Goal: Information Seeking & Learning: Learn about a topic

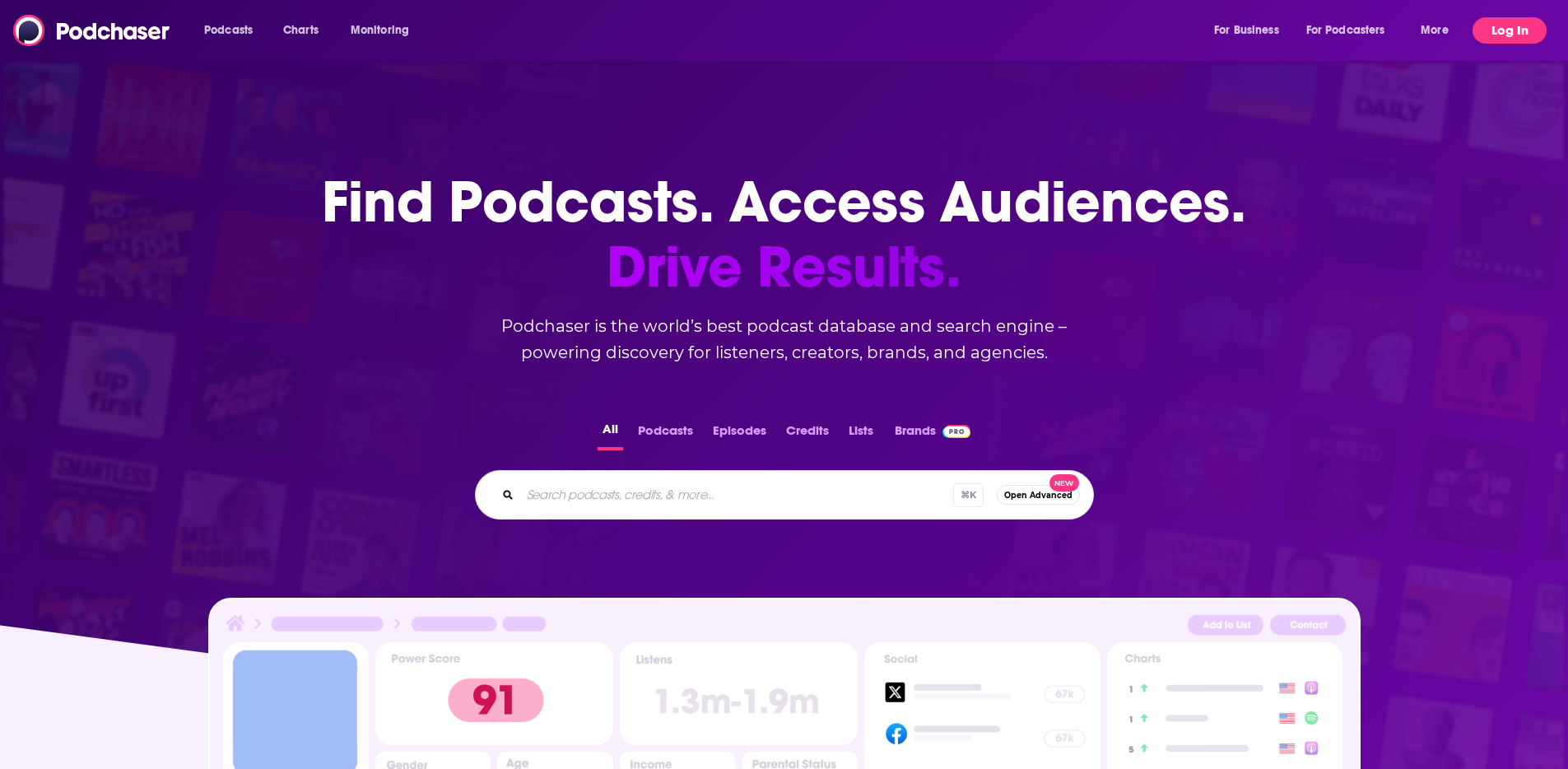
click at [1502, 34] on button "Log In" at bounding box center [1509, 31] width 74 height 27
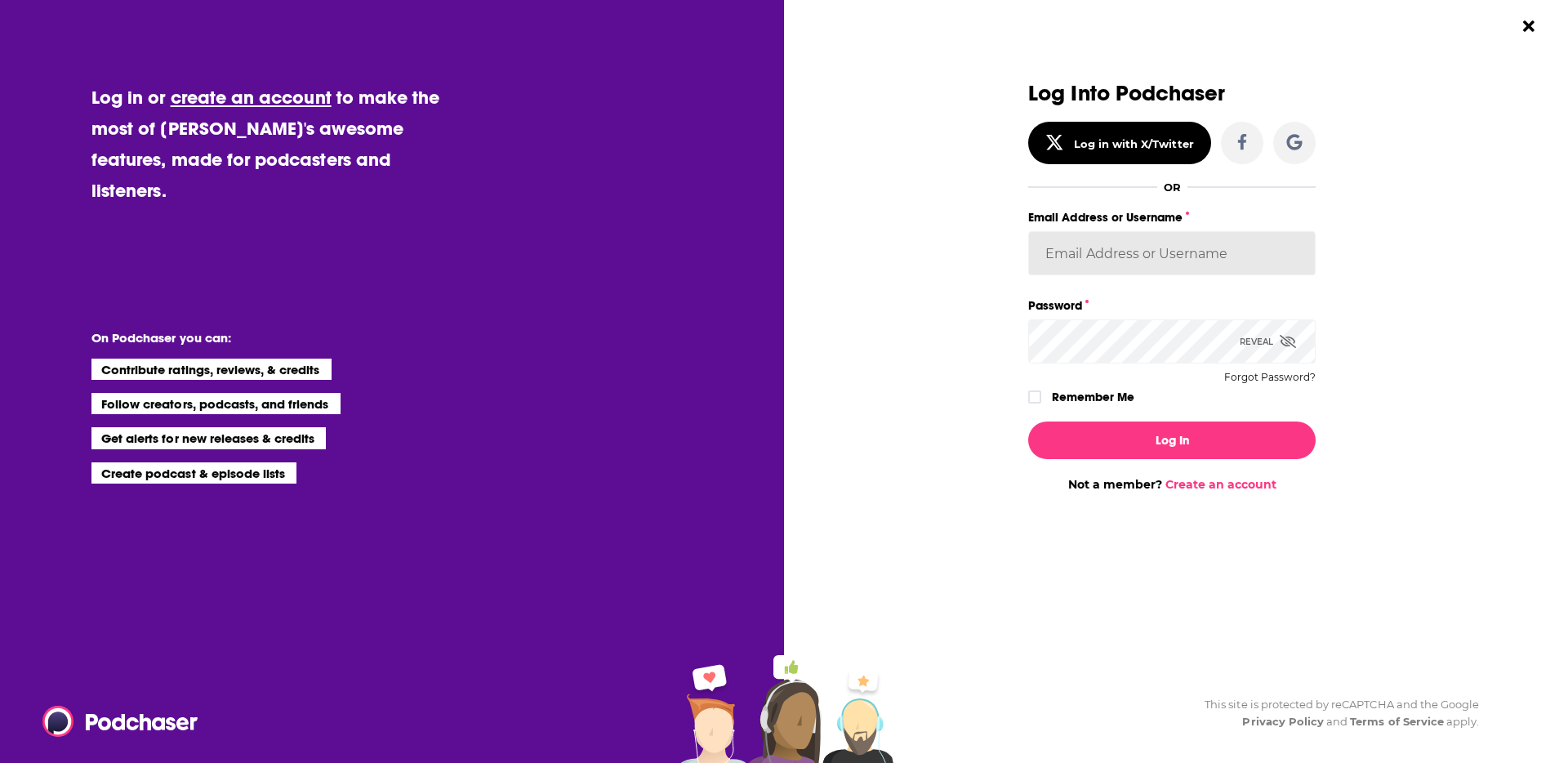
click at [1200, 244] on input "Email Address or Username" at bounding box center [1172, 252] width 288 height 44
type input "heidiv"
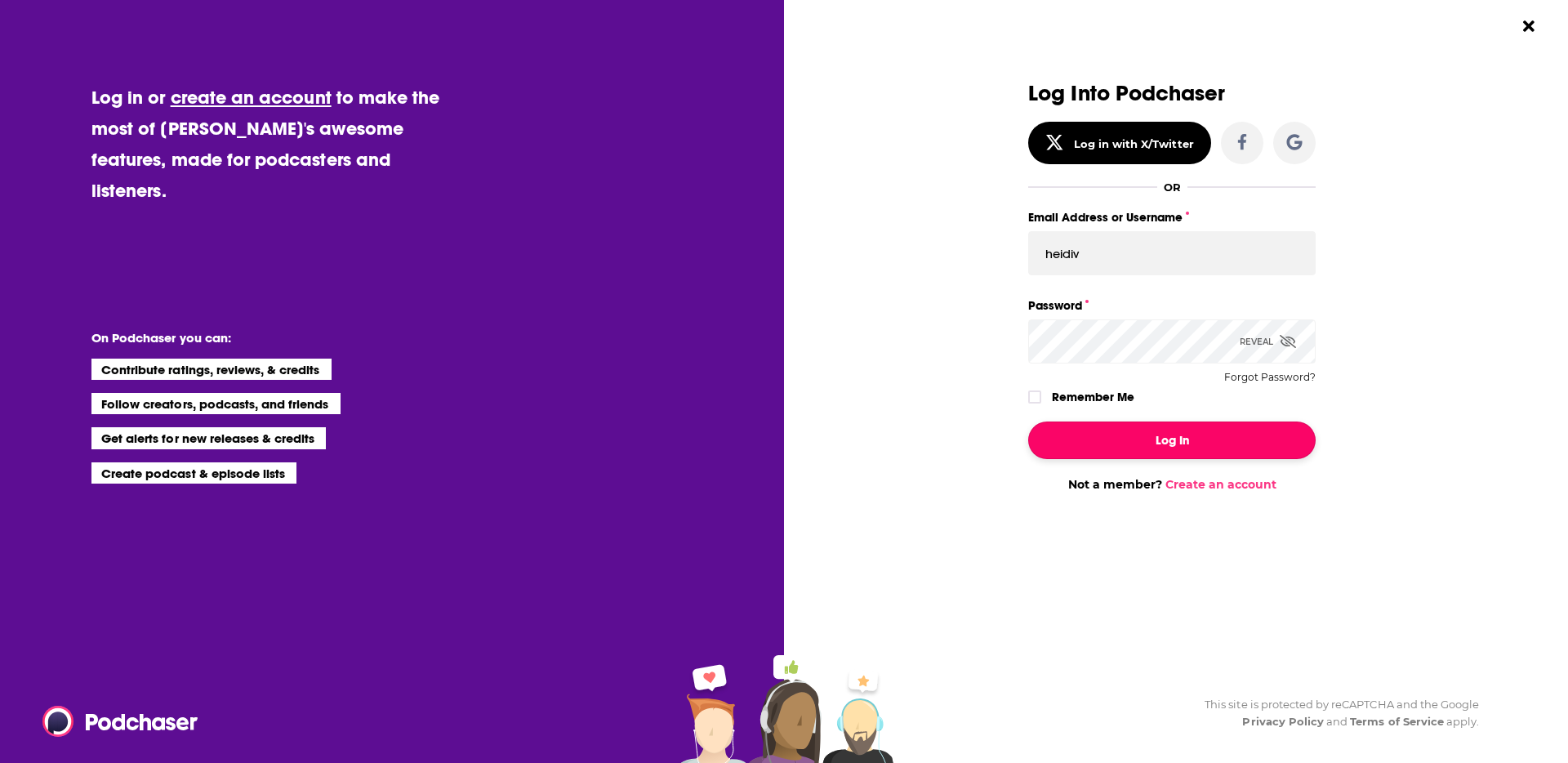
click at [1192, 444] on button "Log In" at bounding box center [1172, 440] width 288 height 37
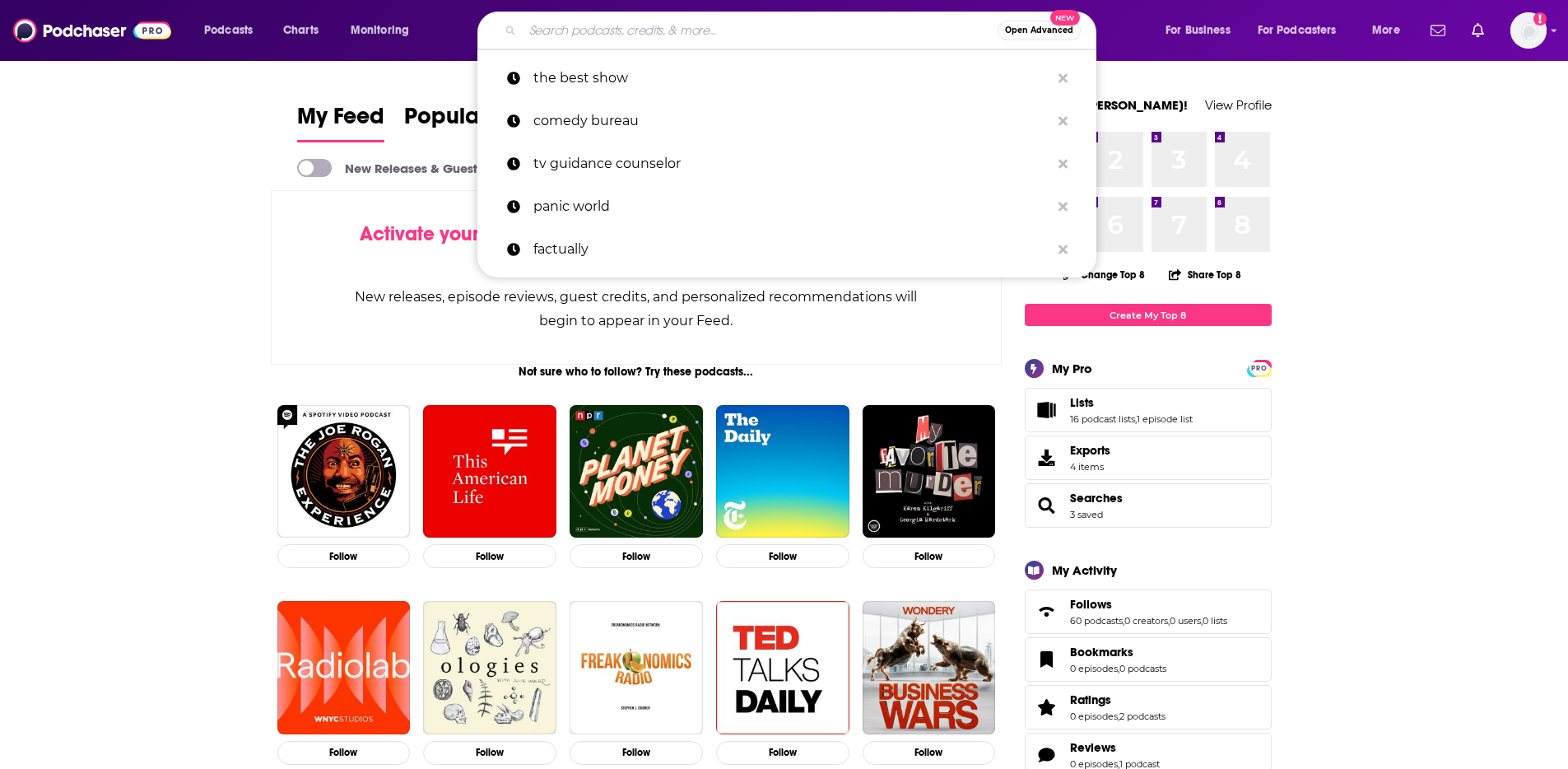
click at [671, 33] on input "Search podcasts, credits, & more..." at bounding box center [760, 31] width 475 height 27
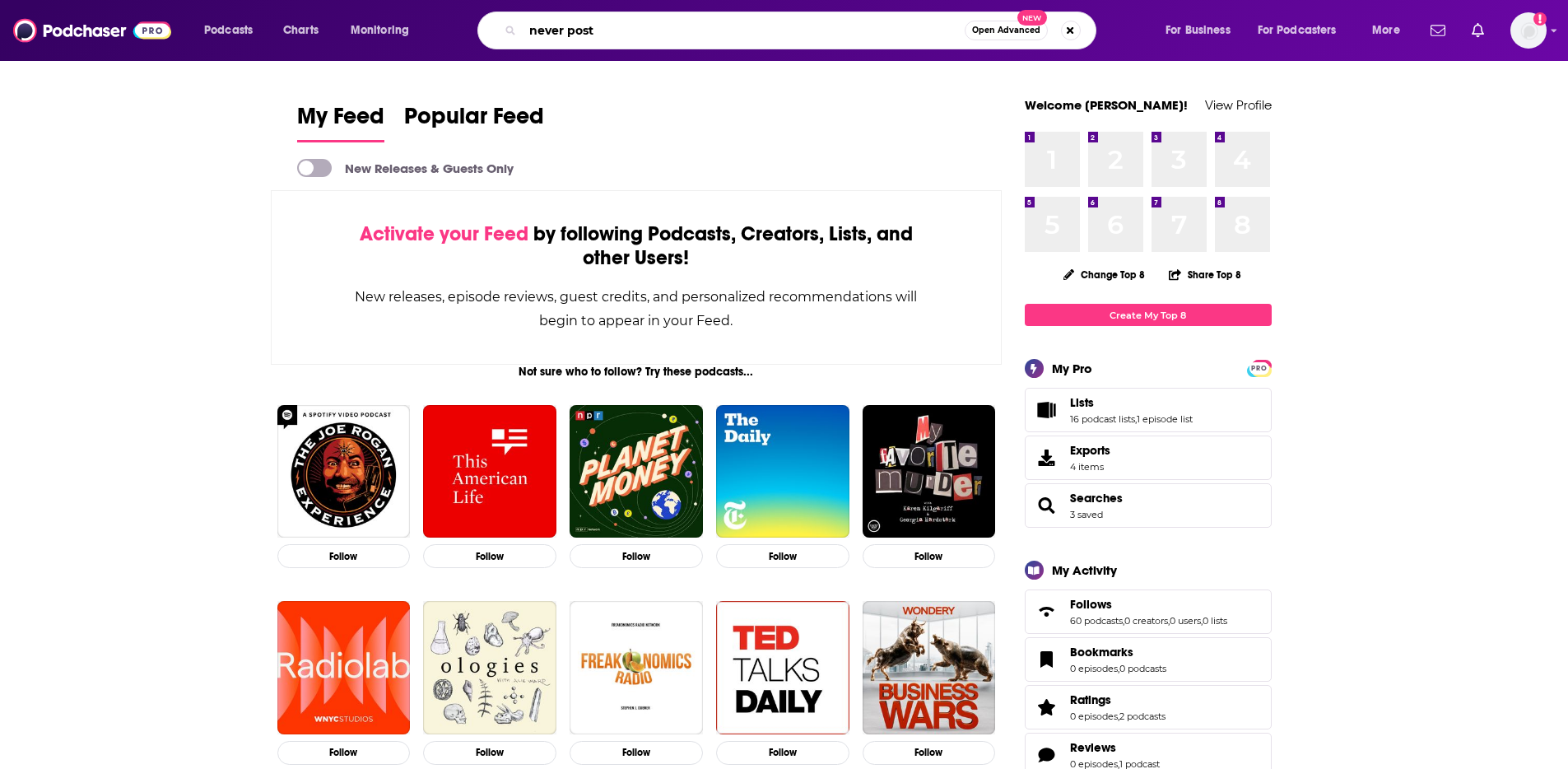
type input "never post"
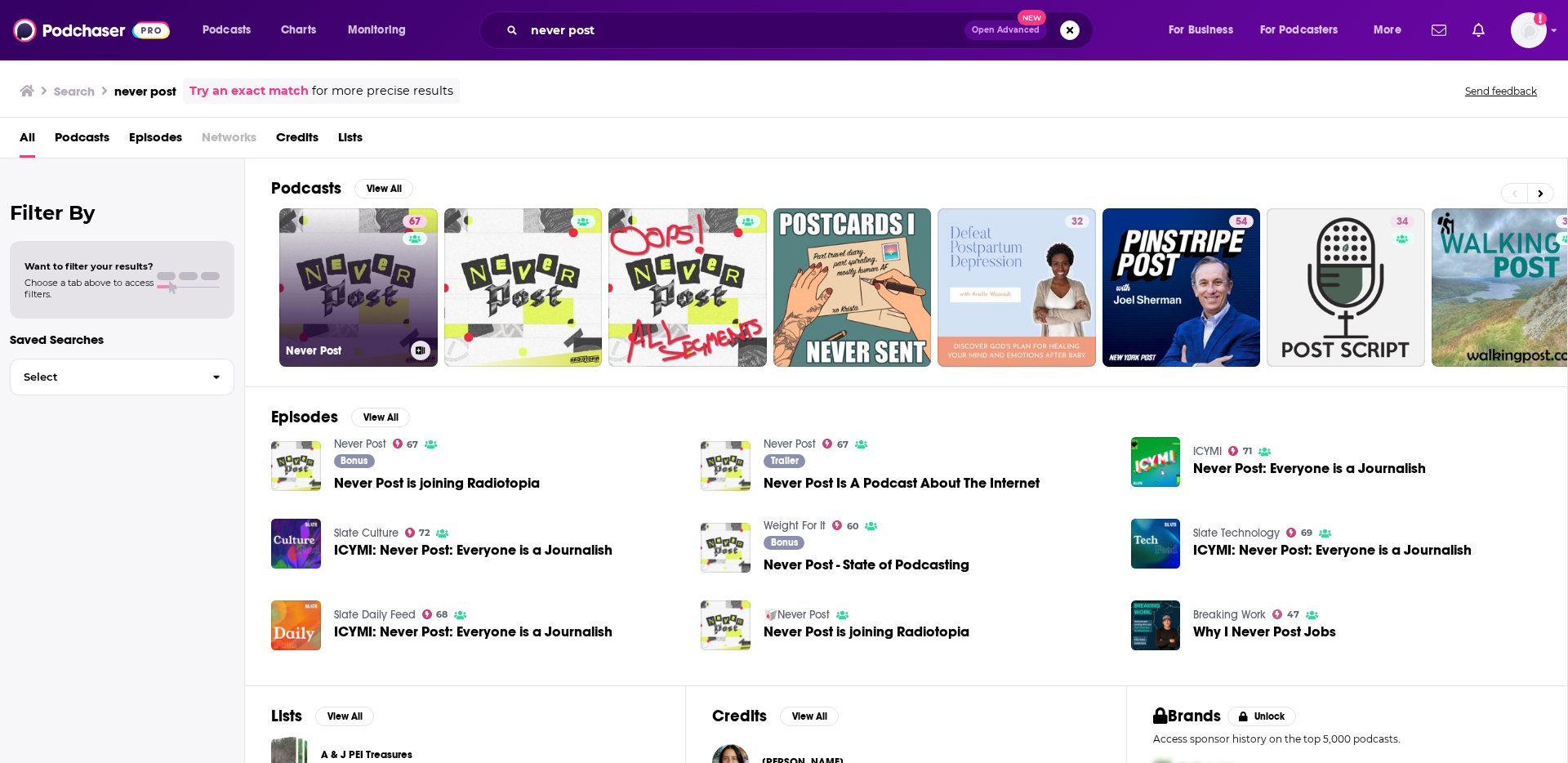
click at [332, 265] on link "67 Never Post" at bounding box center [358, 288] width 158 height 158
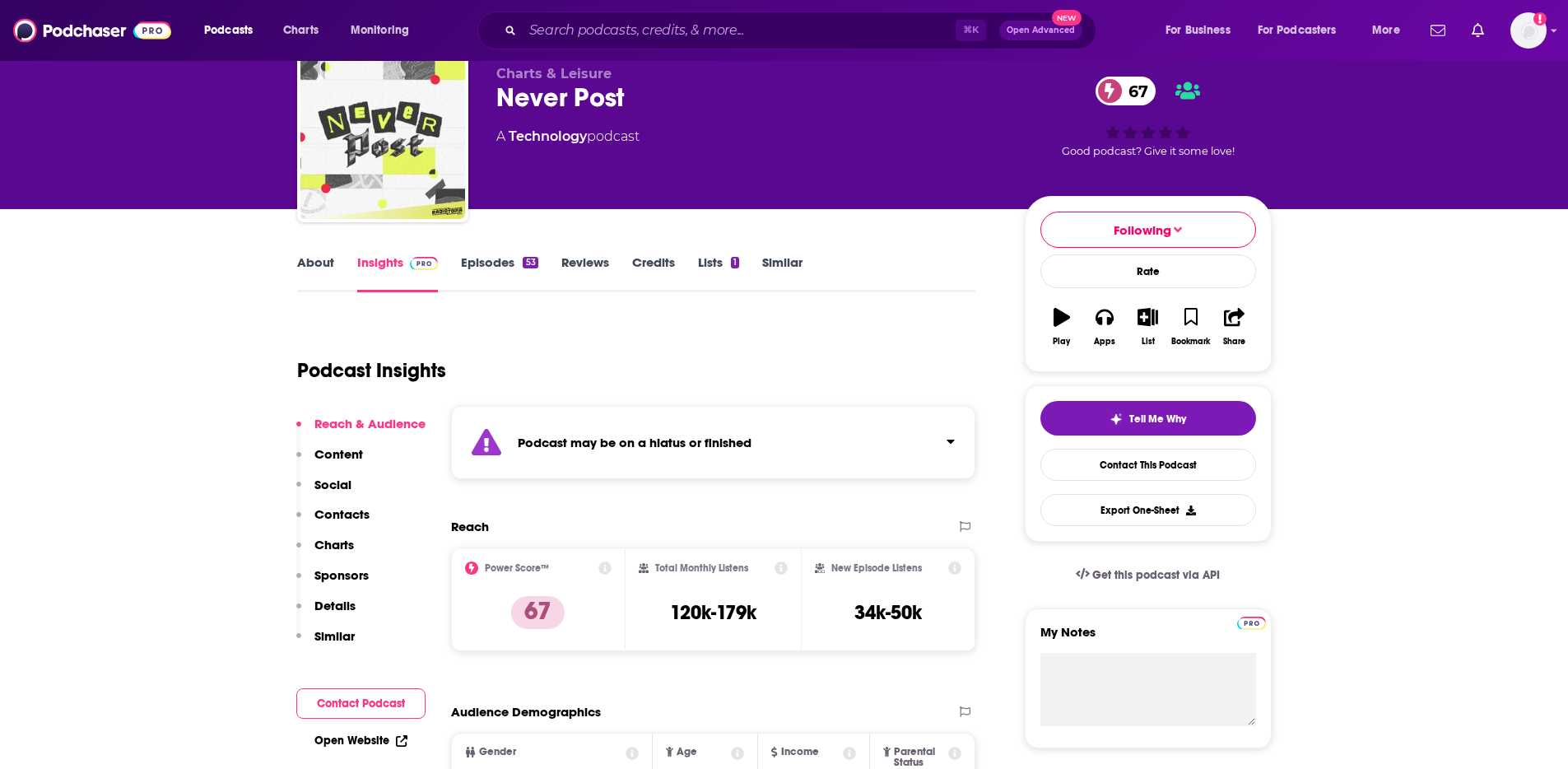
scroll to position [105, 0]
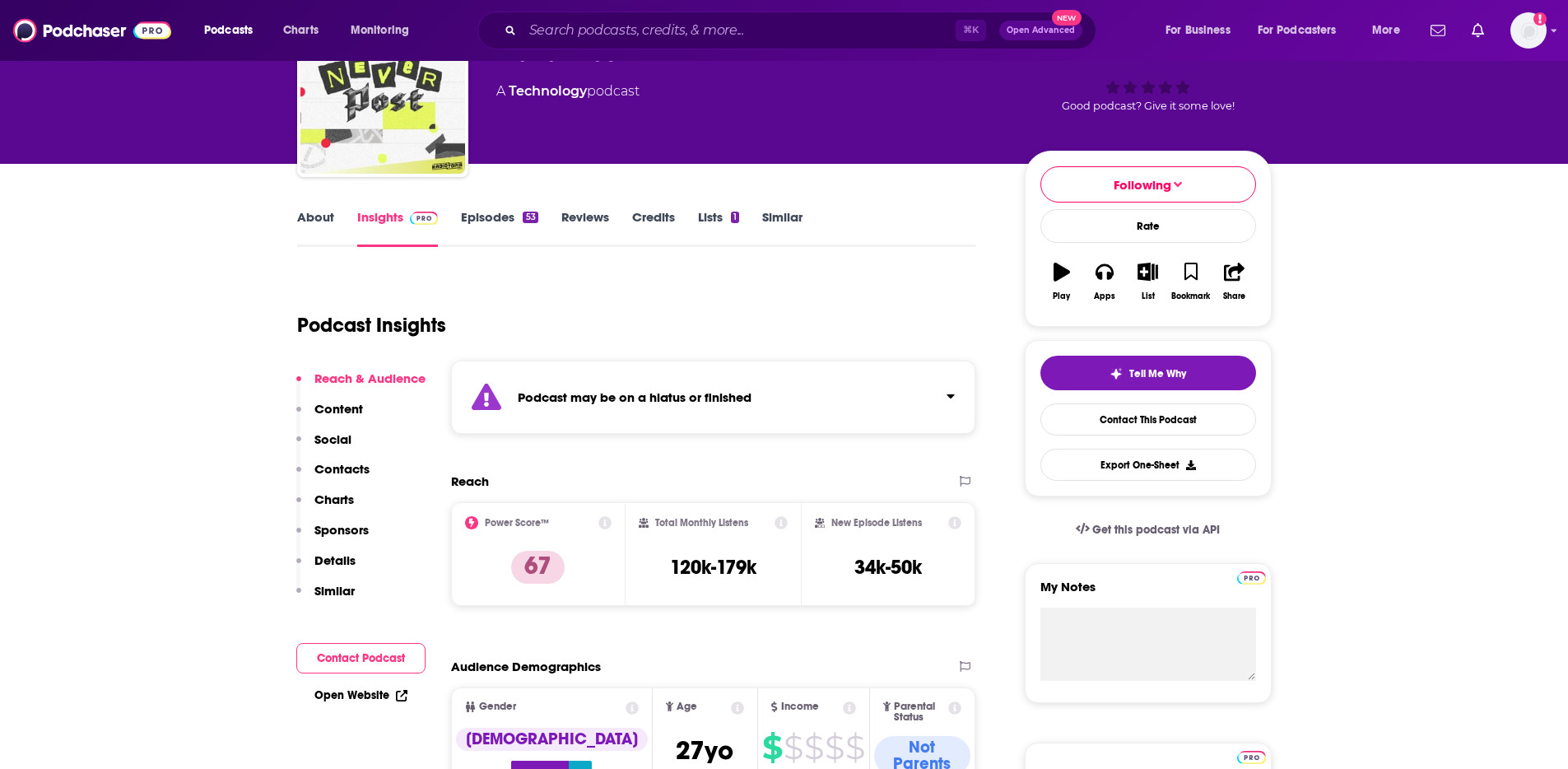
click at [483, 221] on link "Episodes 53" at bounding box center [499, 228] width 77 height 37
